Goal: Task Accomplishment & Management: Manage account settings

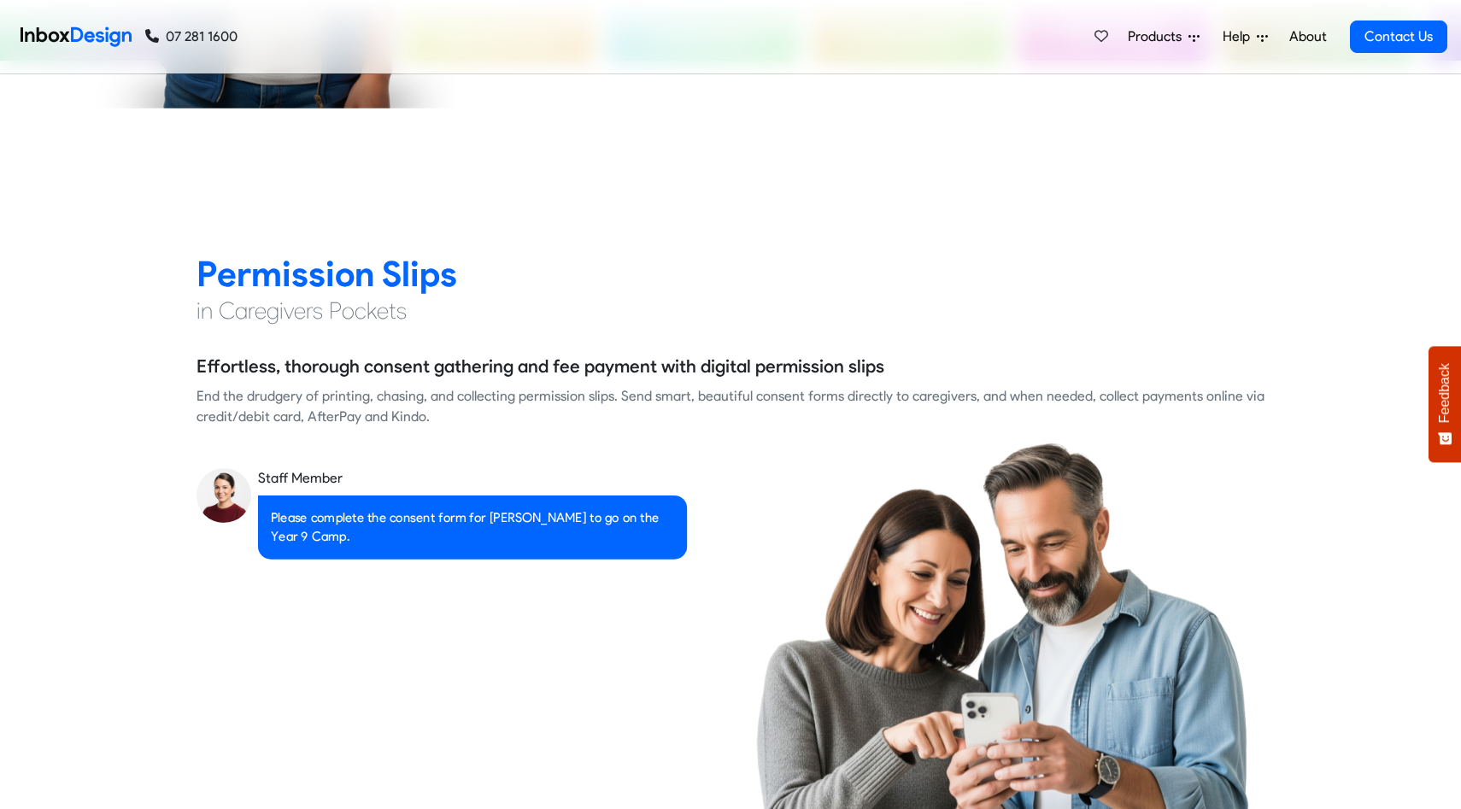
scroll to position [1524, 0]
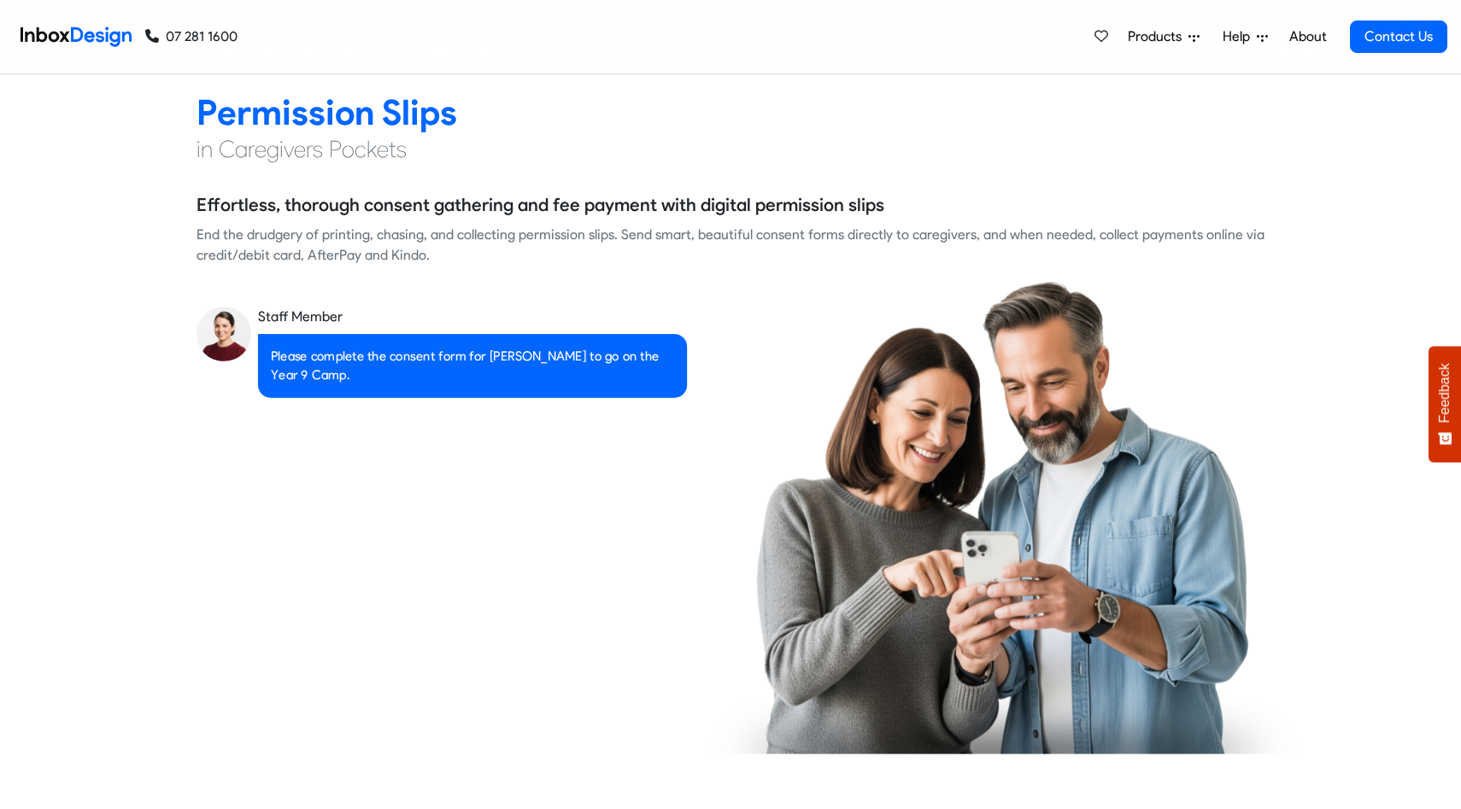
checkbox input "true"
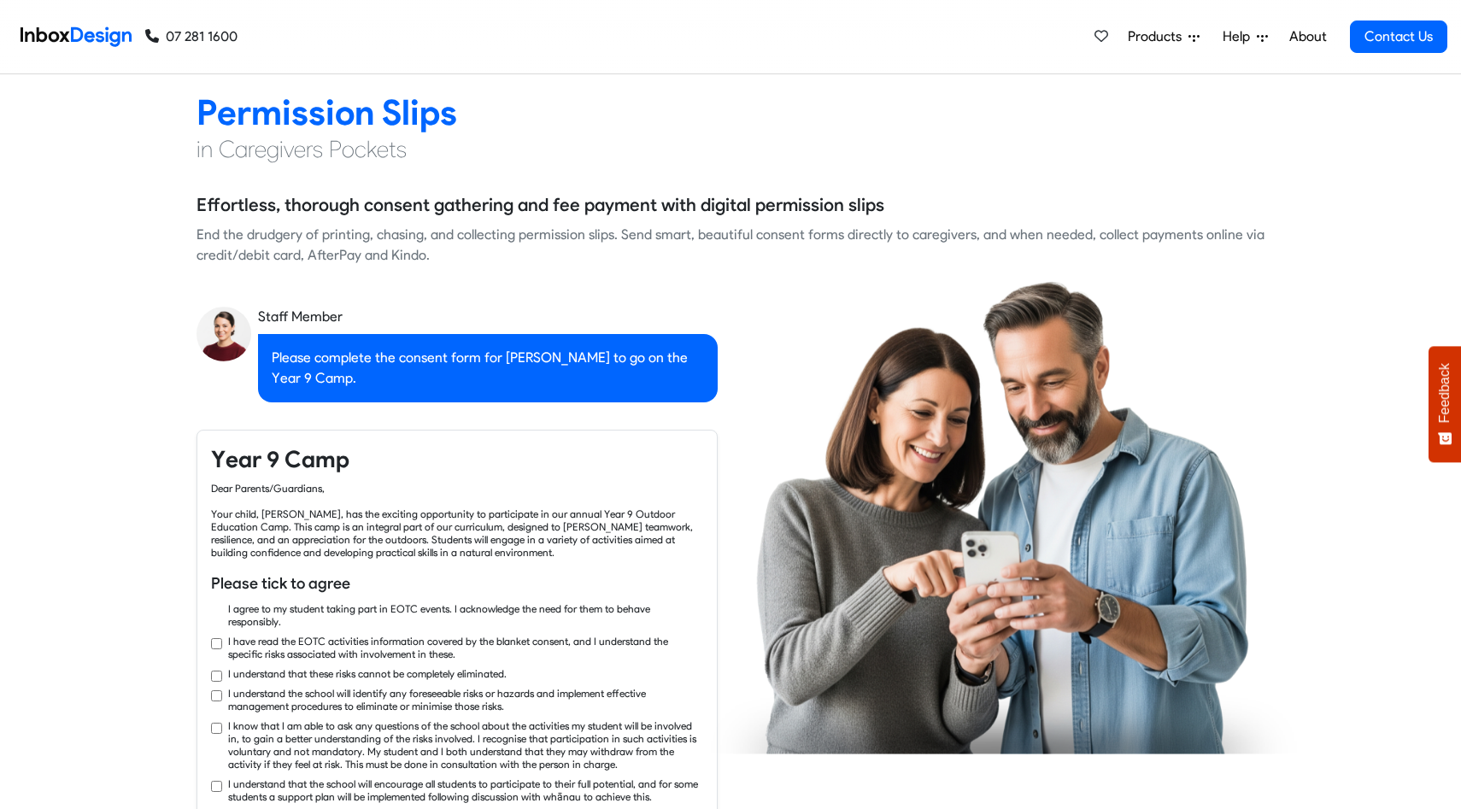
checkbox input "true"
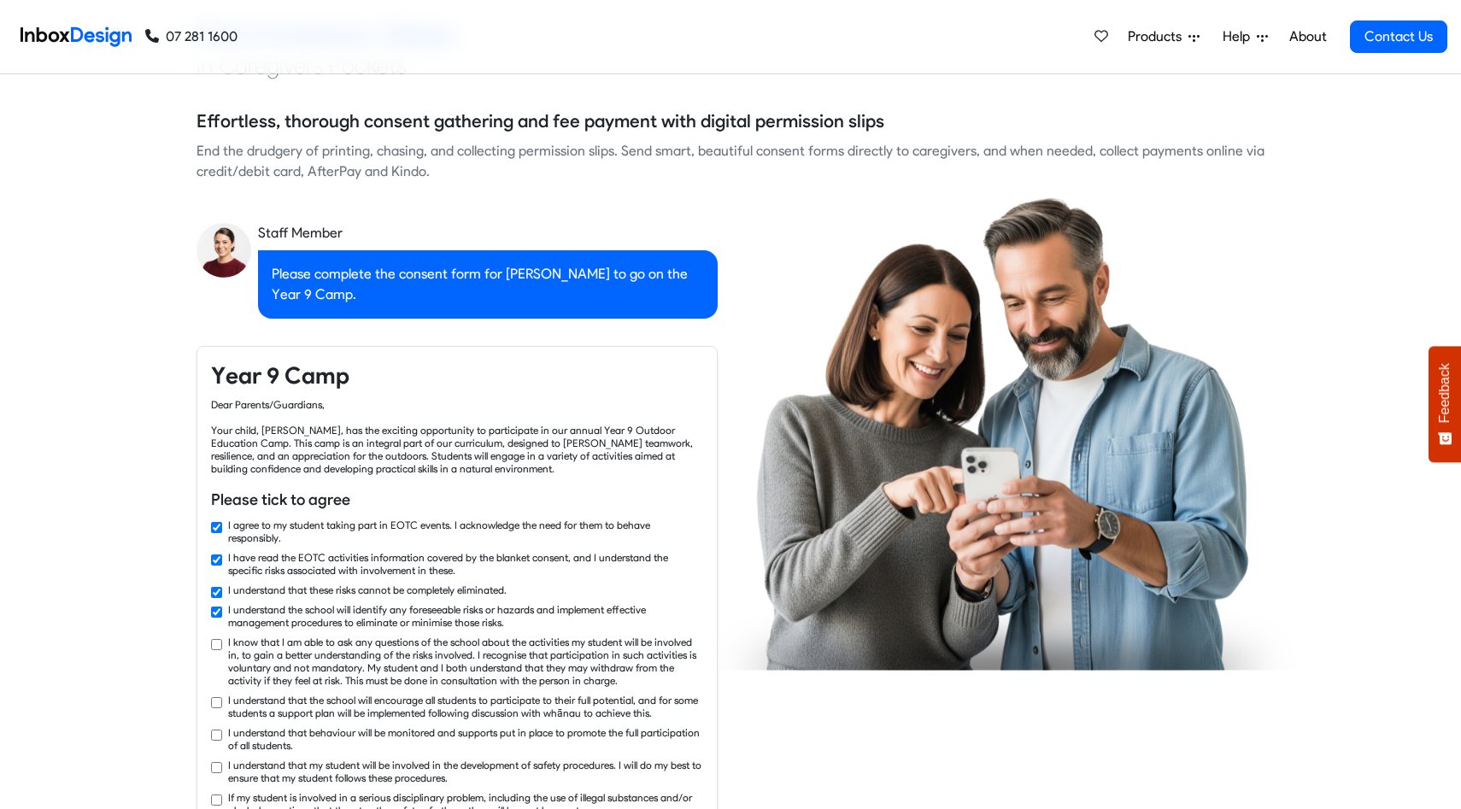
checkbox input "true"
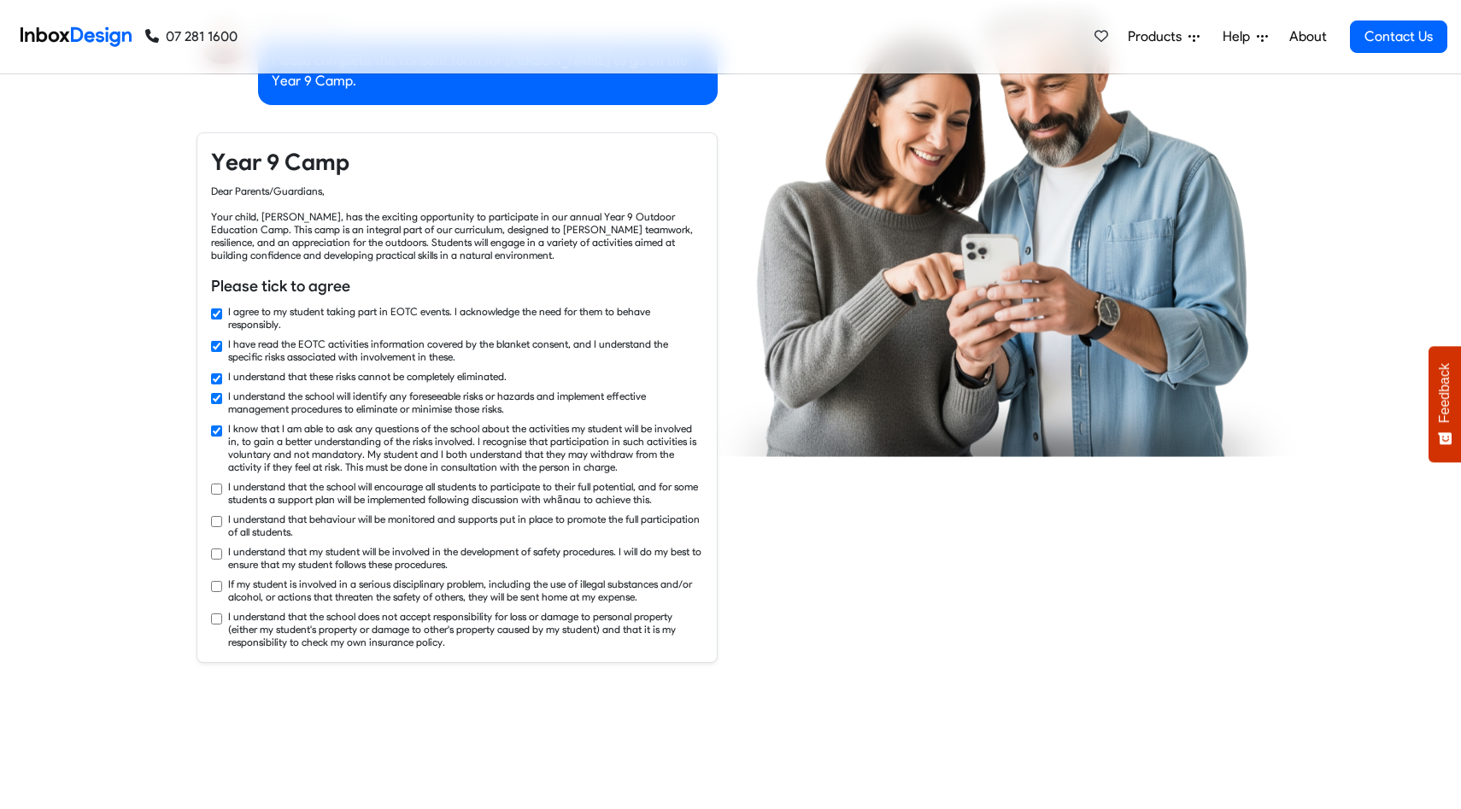
checkbox input "true"
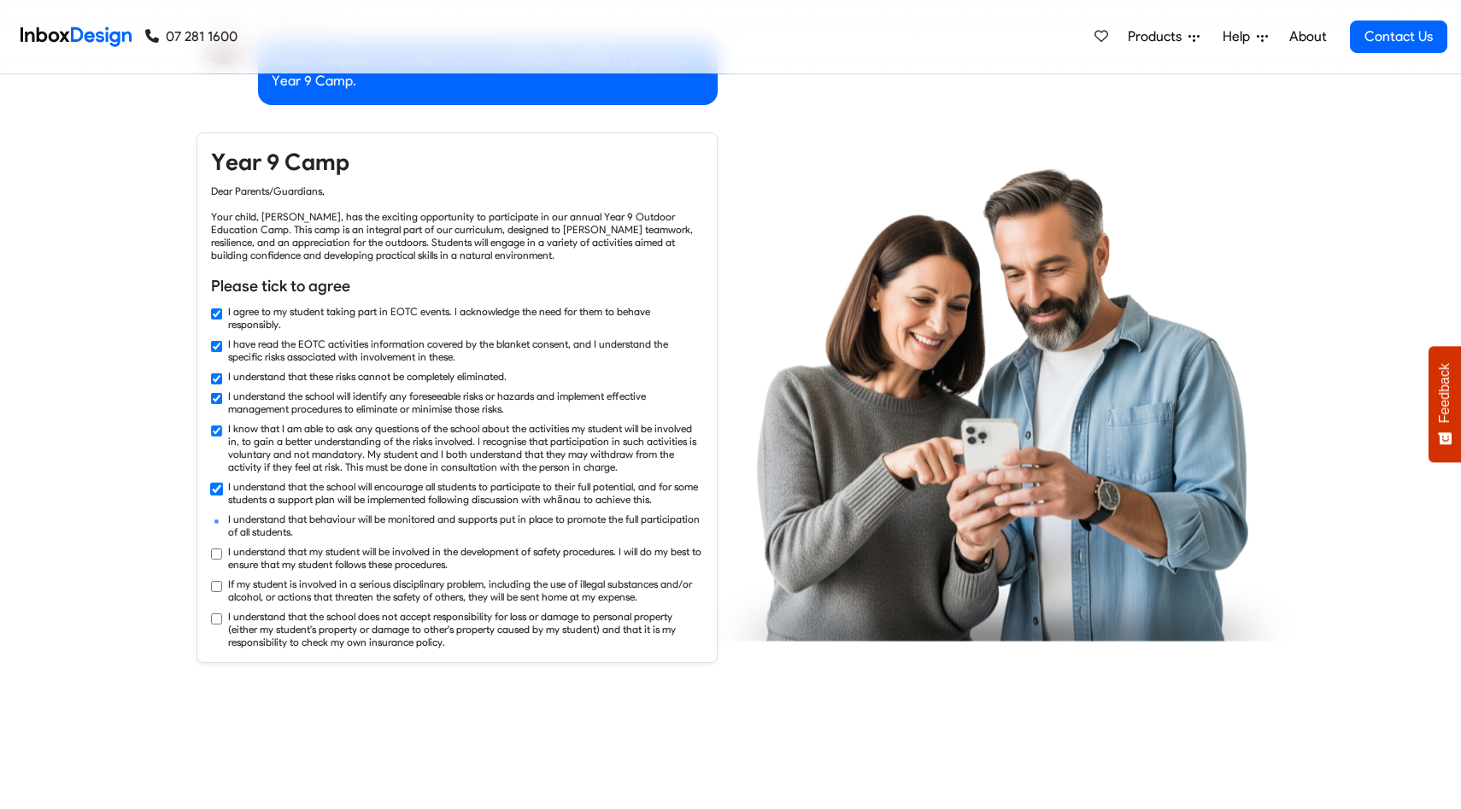
checkbox input "true"
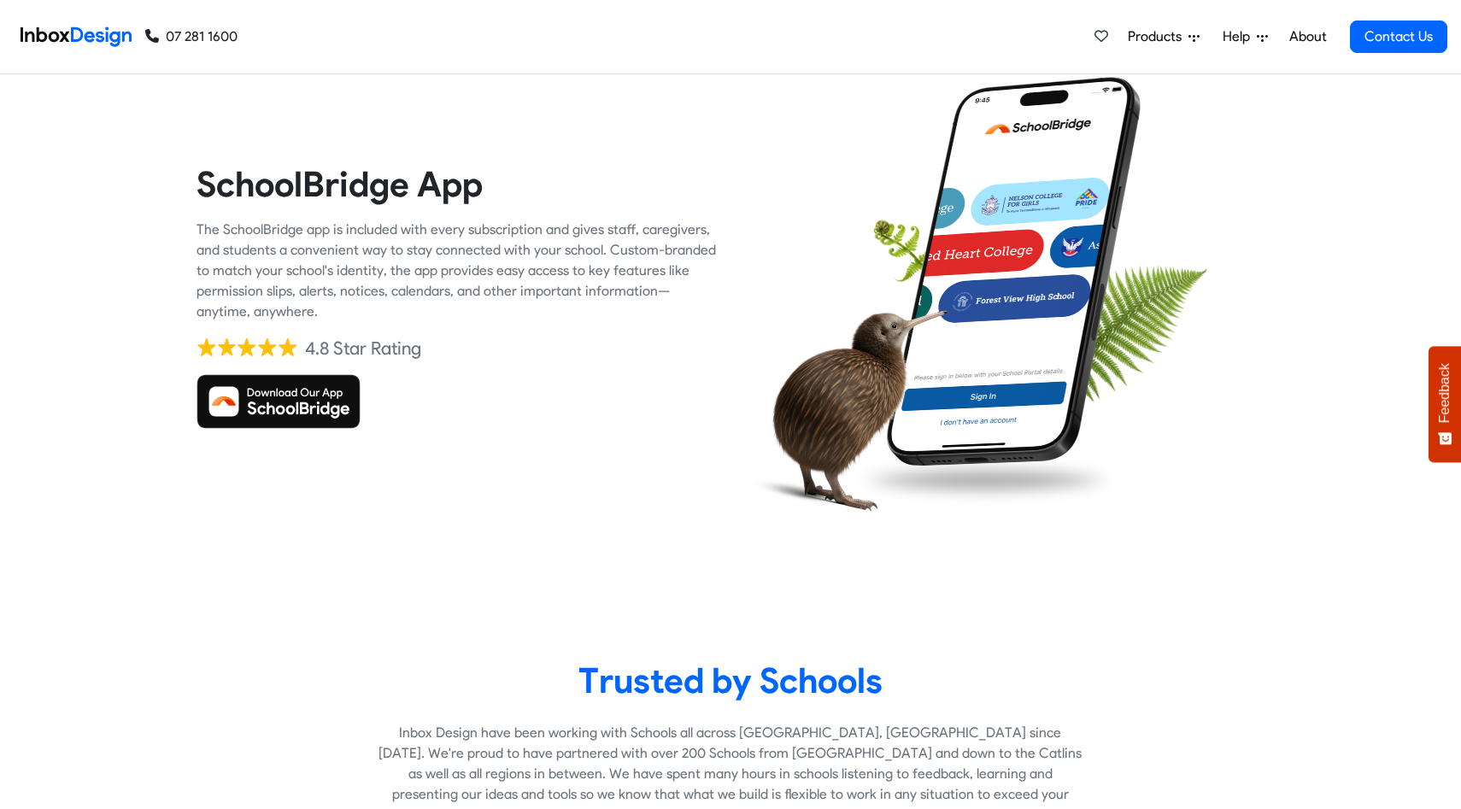
scroll to position [2949, 0]
